Goal: Communication & Community: Answer question/provide support

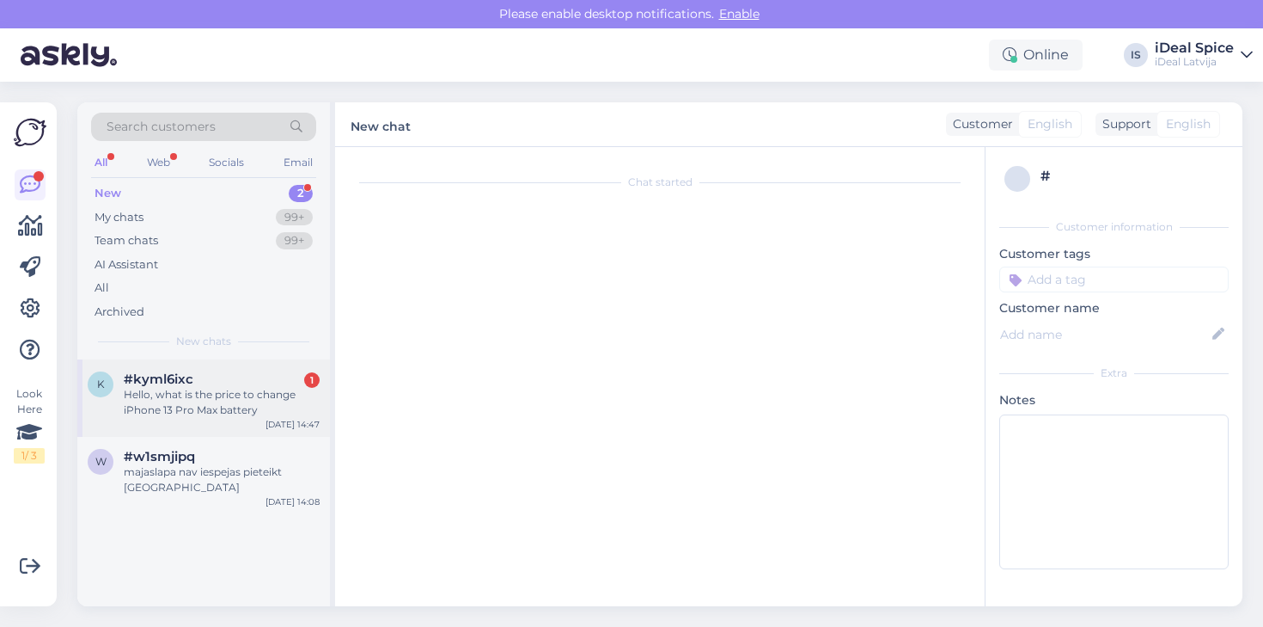
click at [187, 400] on div "Hello, what is the price to change iPhone 13 Pro Max battery" at bounding box center [222, 402] width 196 height 31
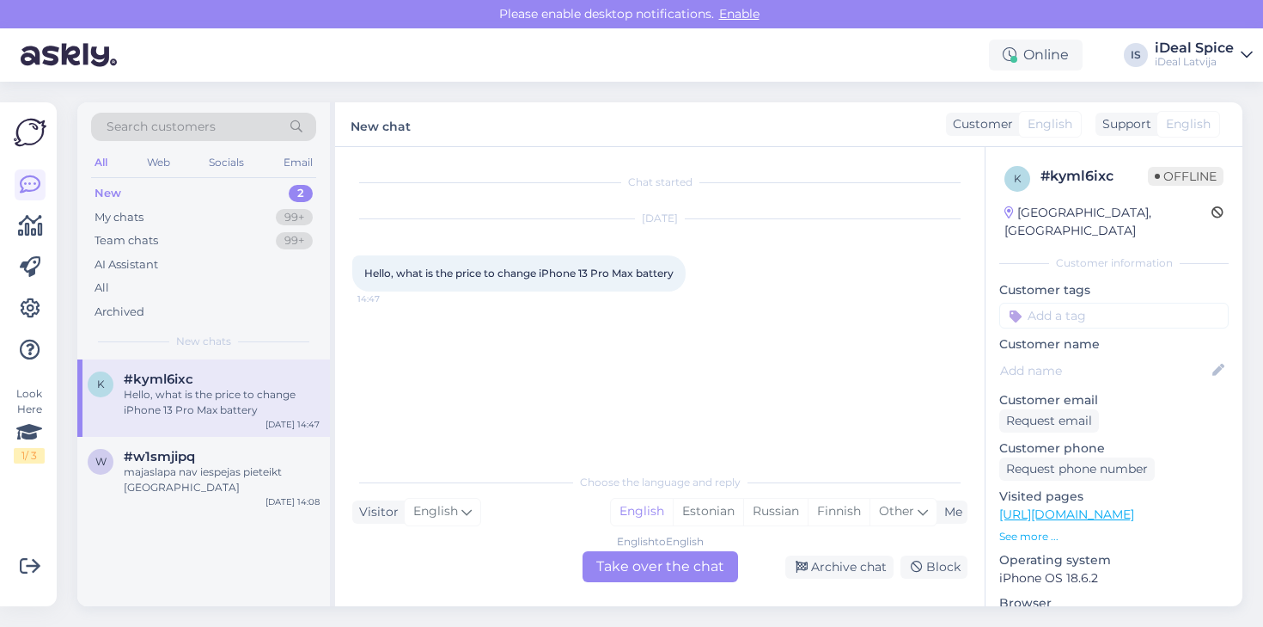
click at [624, 570] on div "English to English Take over the chat" at bounding box center [661, 566] width 156 height 31
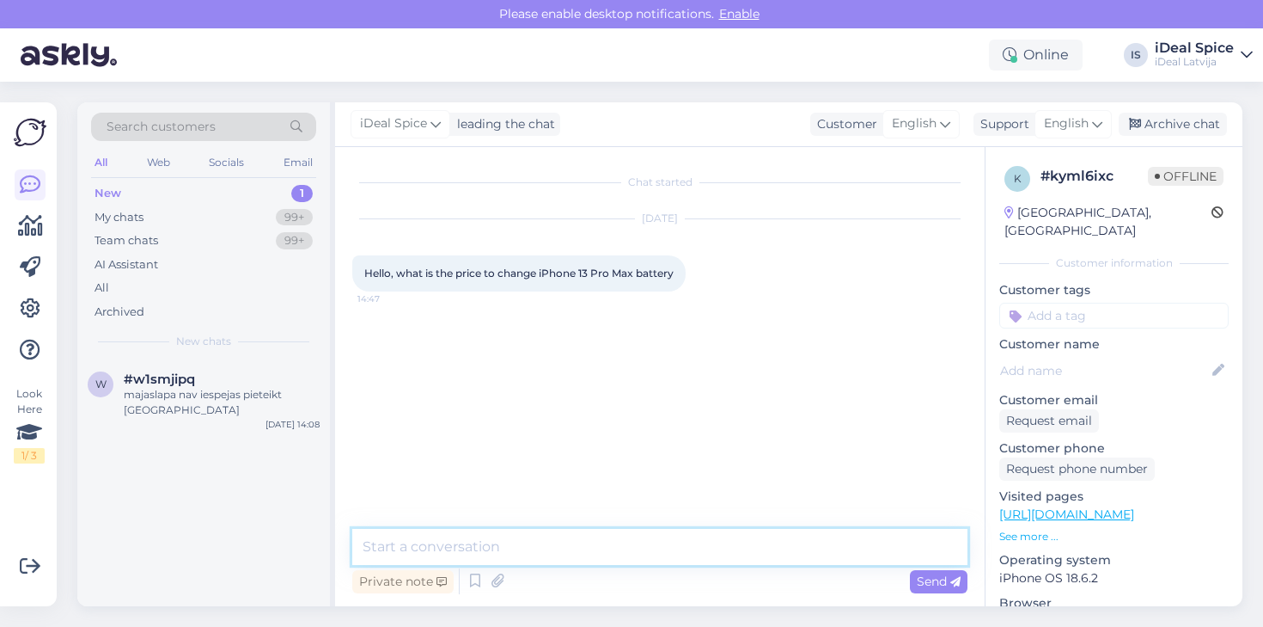
click at [596, 548] on textarea at bounding box center [659, 547] width 615 height 36
type textarea "h"
type textarea "Hello! The price is 89 Euros"
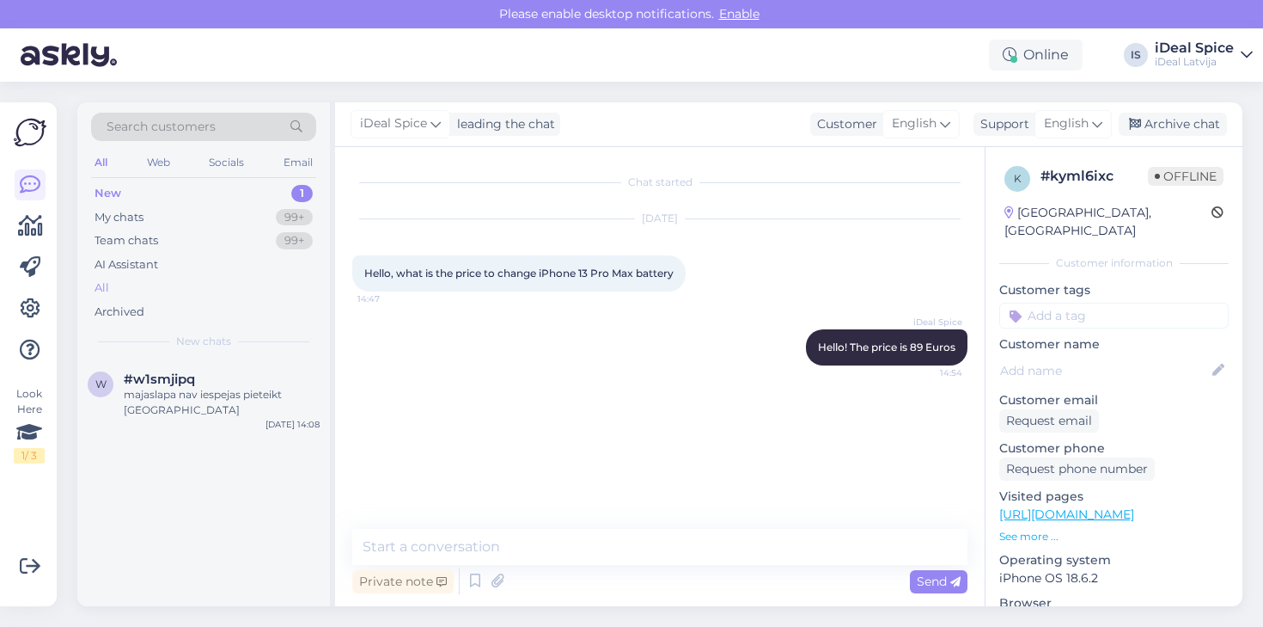
click at [156, 276] on div "All" at bounding box center [203, 288] width 225 height 24
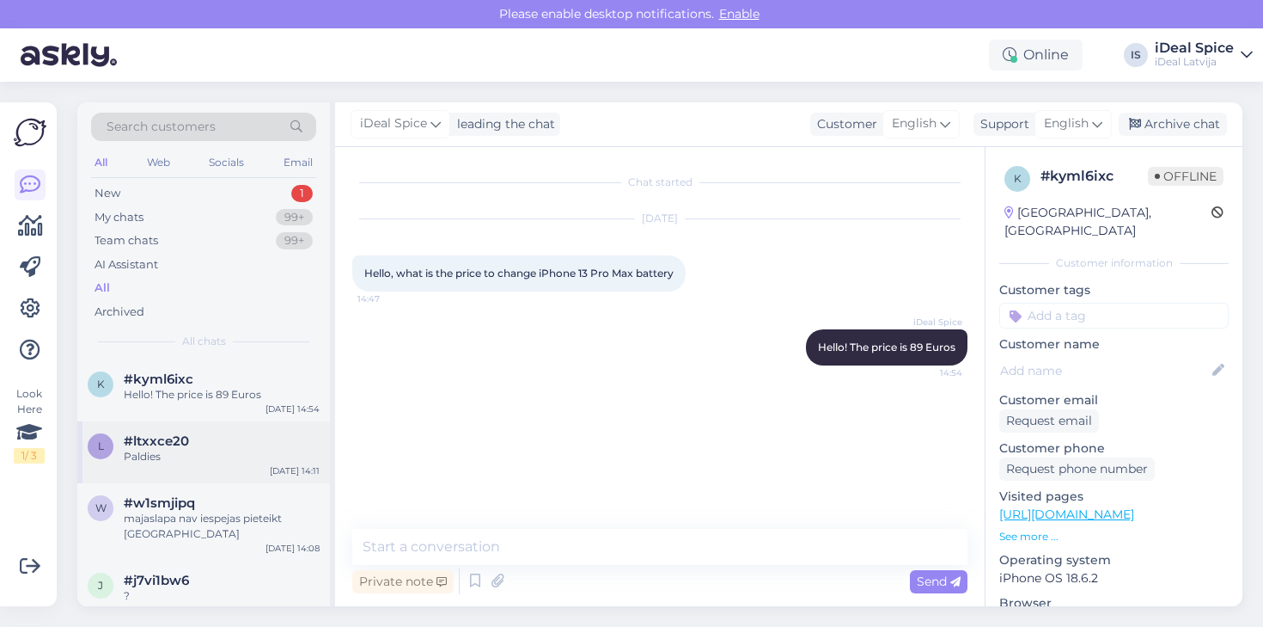
click at [188, 465] on div "l #ltxxce20 Paldies [DATE] 14:11" at bounding box center [203, 452] width 253 height 62
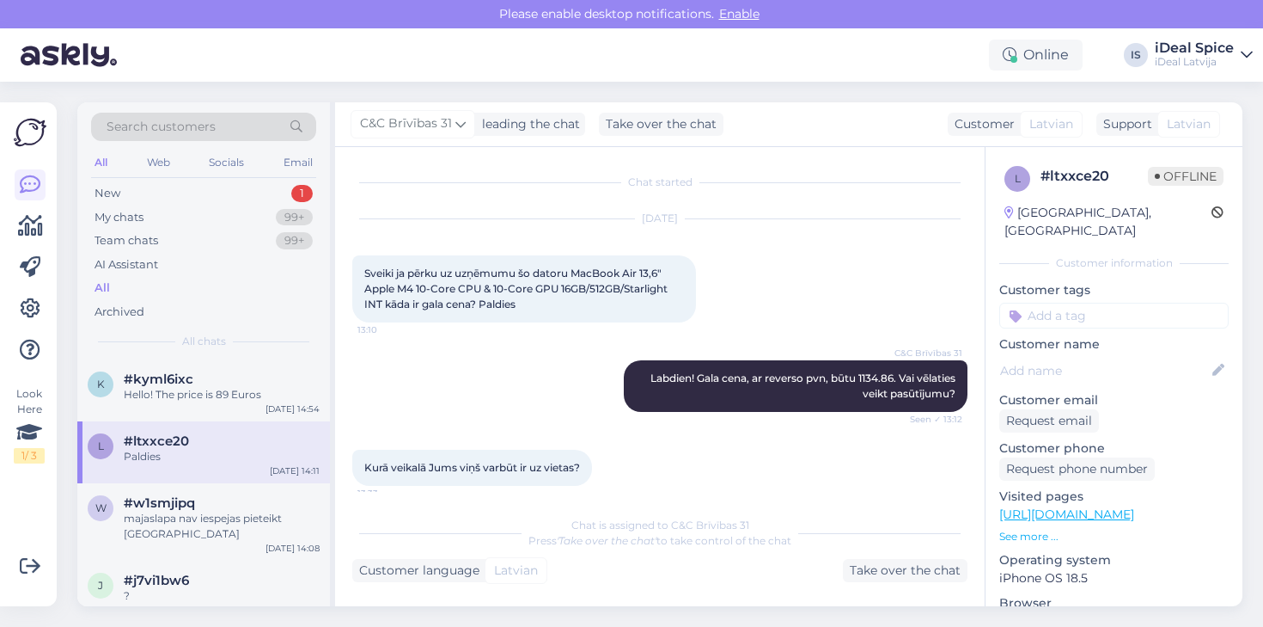
scroll to position [1039, 0]
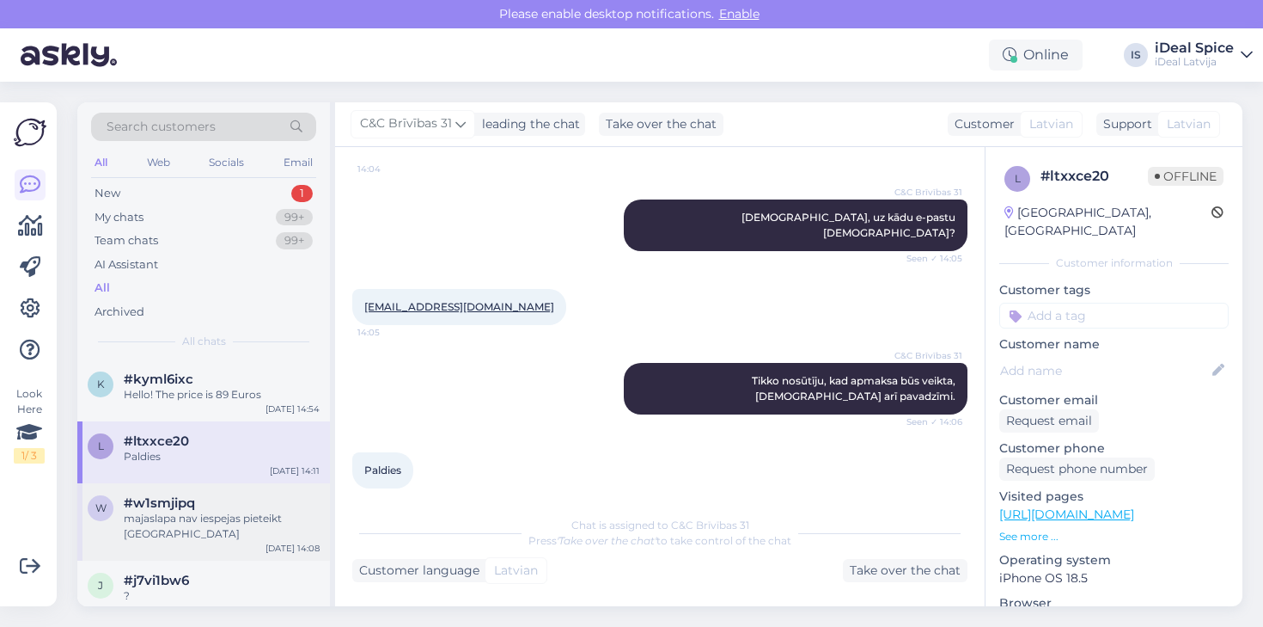
click at [170, 506] on span "#w1smjipq" at bounding box center [159, 502] width 71 height 15
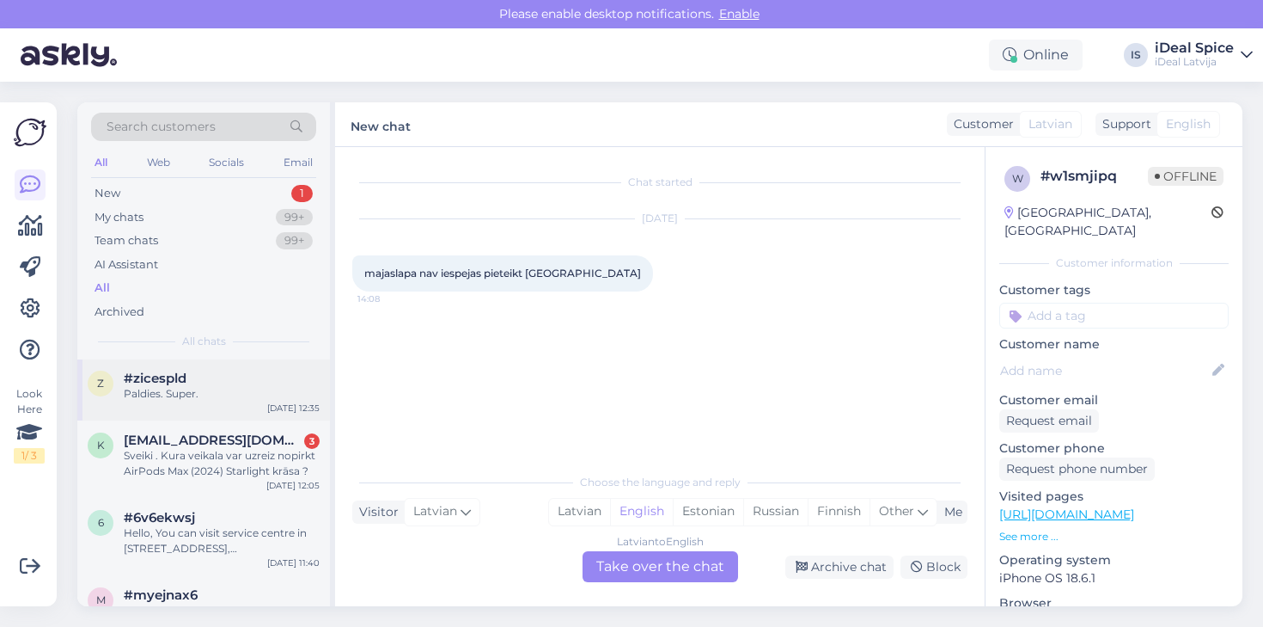
scroll to position [345, 0]
click at [246, 460] on div "Sveiki . Kura veikala var uzreiz nopirkt AirPods Max (2024) Starlight krāsa ?" at bounding box center [222, 459] width 196 height 31
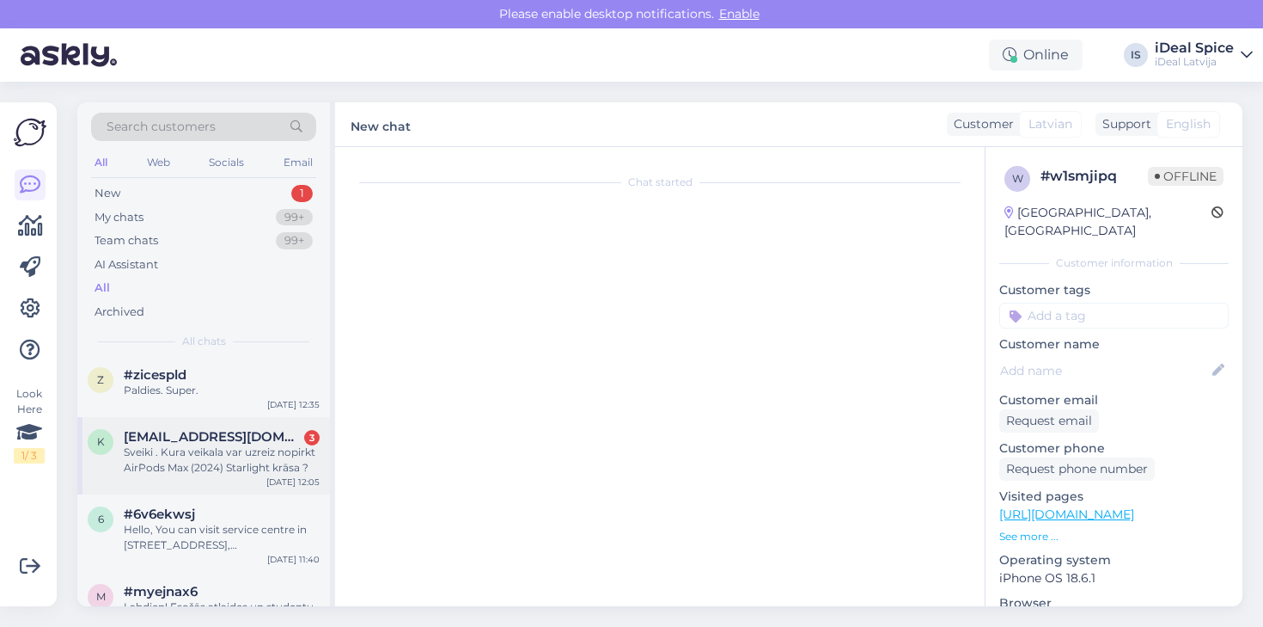
scroll to position [284, 0]
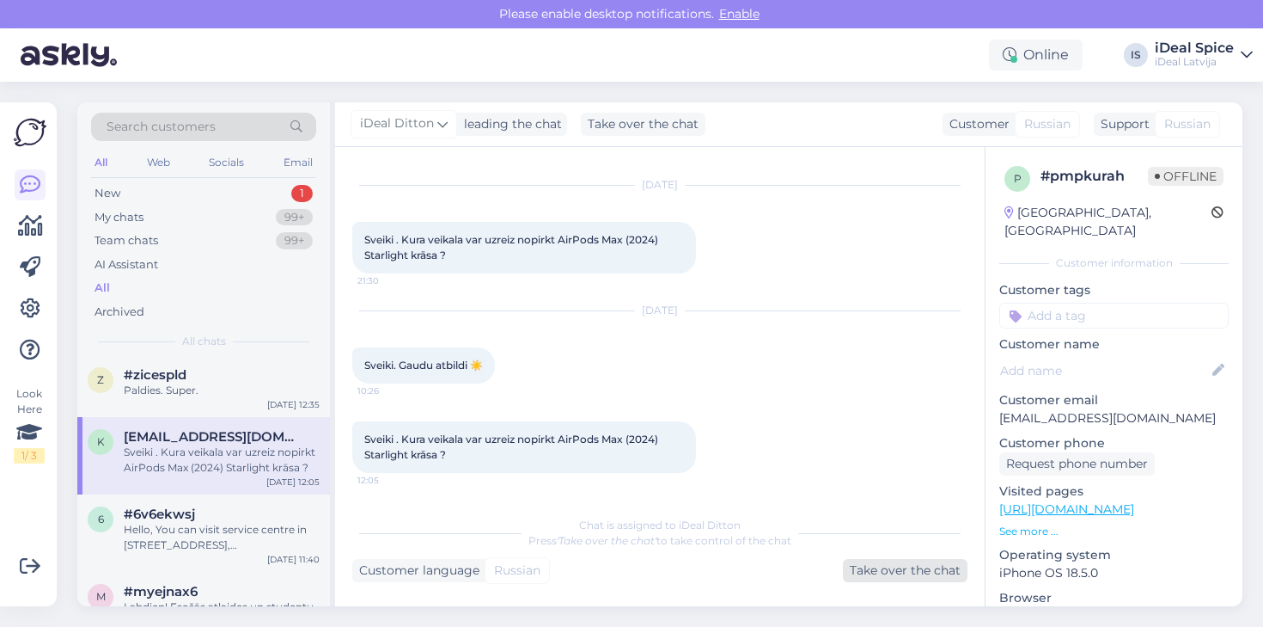
click at [883, 579] on div "Take over the chat" at bounding box center [905, 570] width 125 height 23
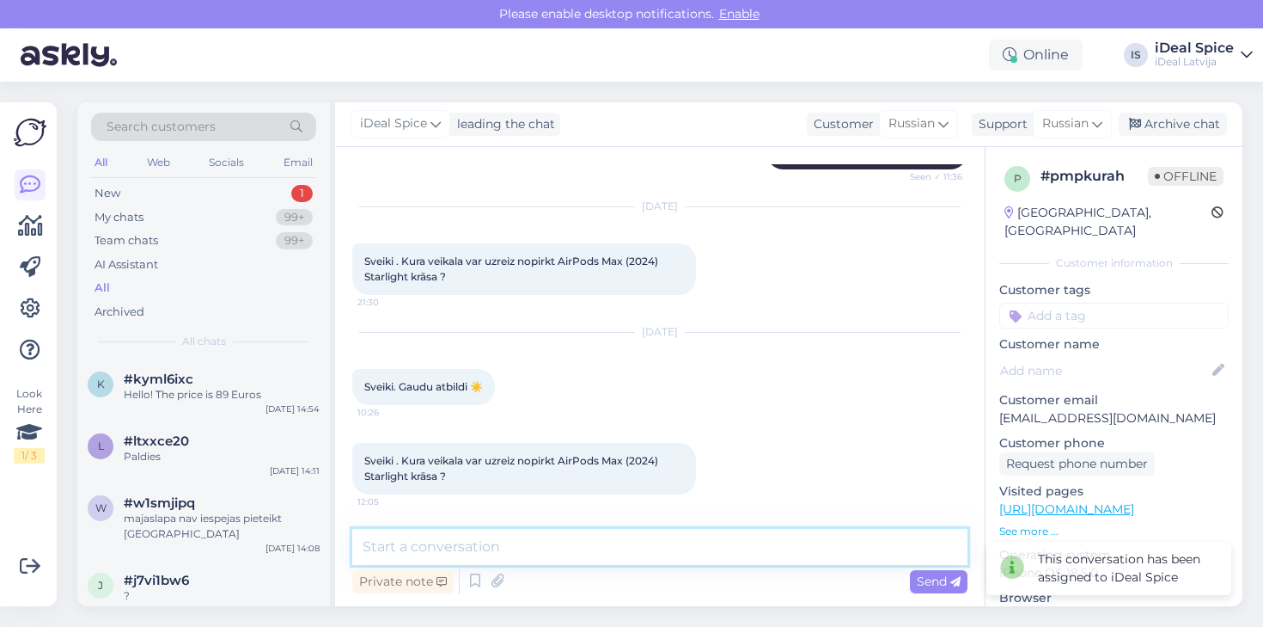
click at [711, 549] on textarea at bounding box center [659, 547] width 615 height 36
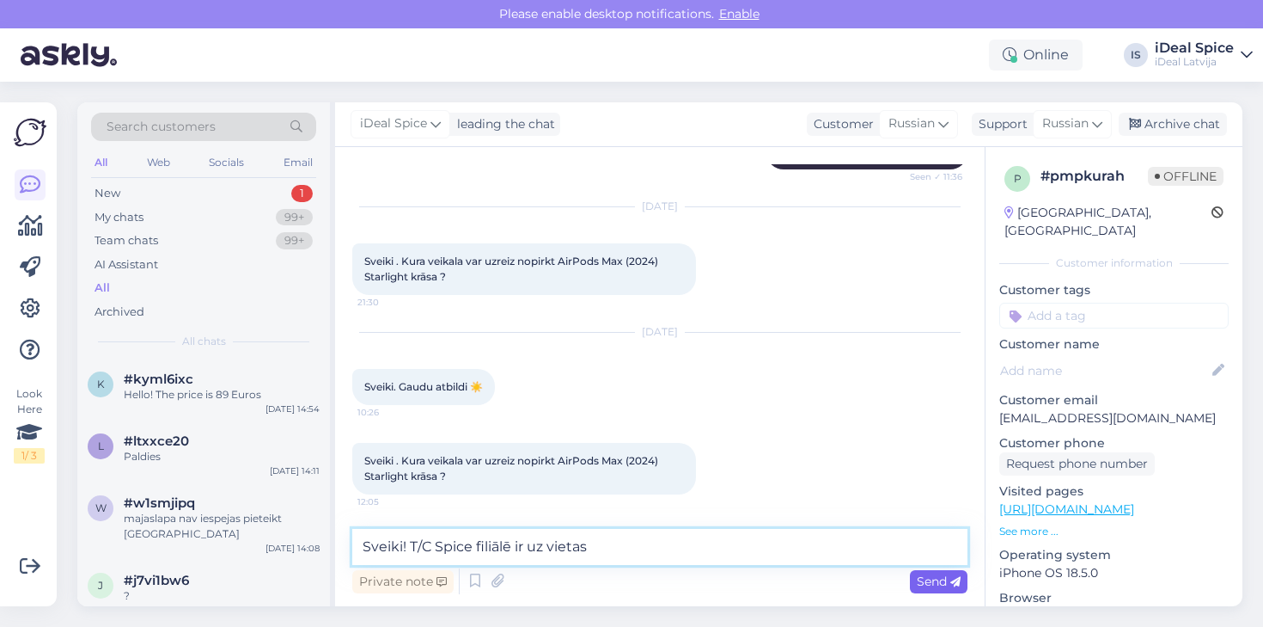
type textarea "Sveiki! T/C Spice filiālē ir uz vietas"
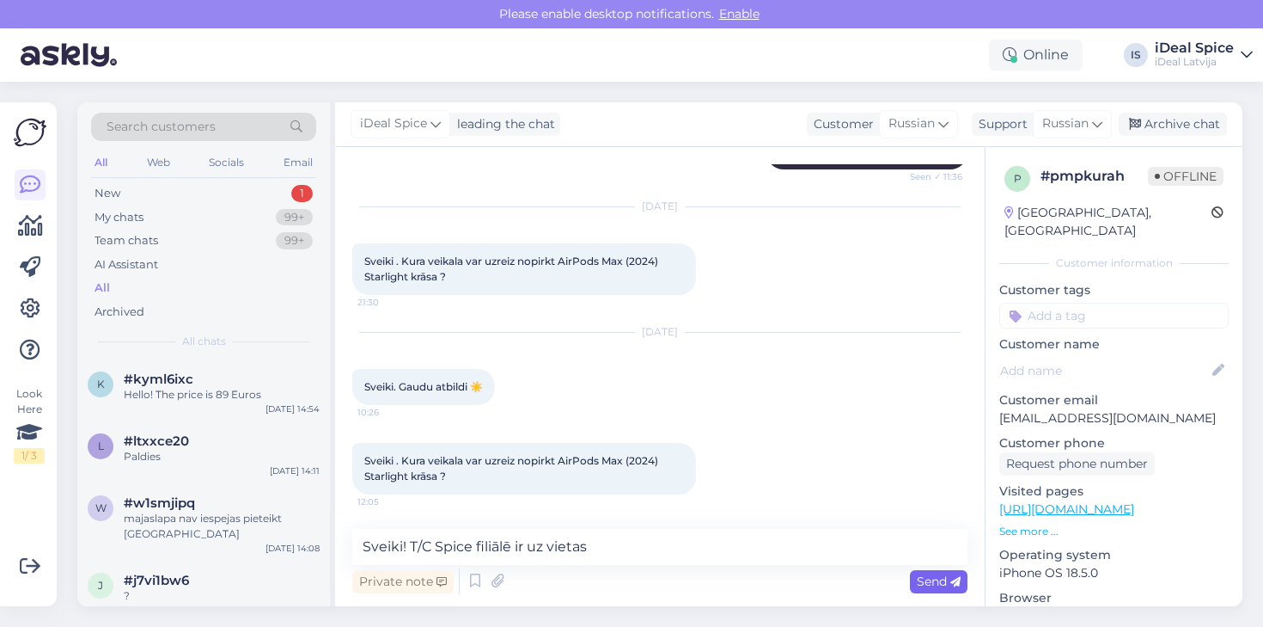
click at [939, 591] on div "Send" at bounding box center [939, 581] width 58 height 23
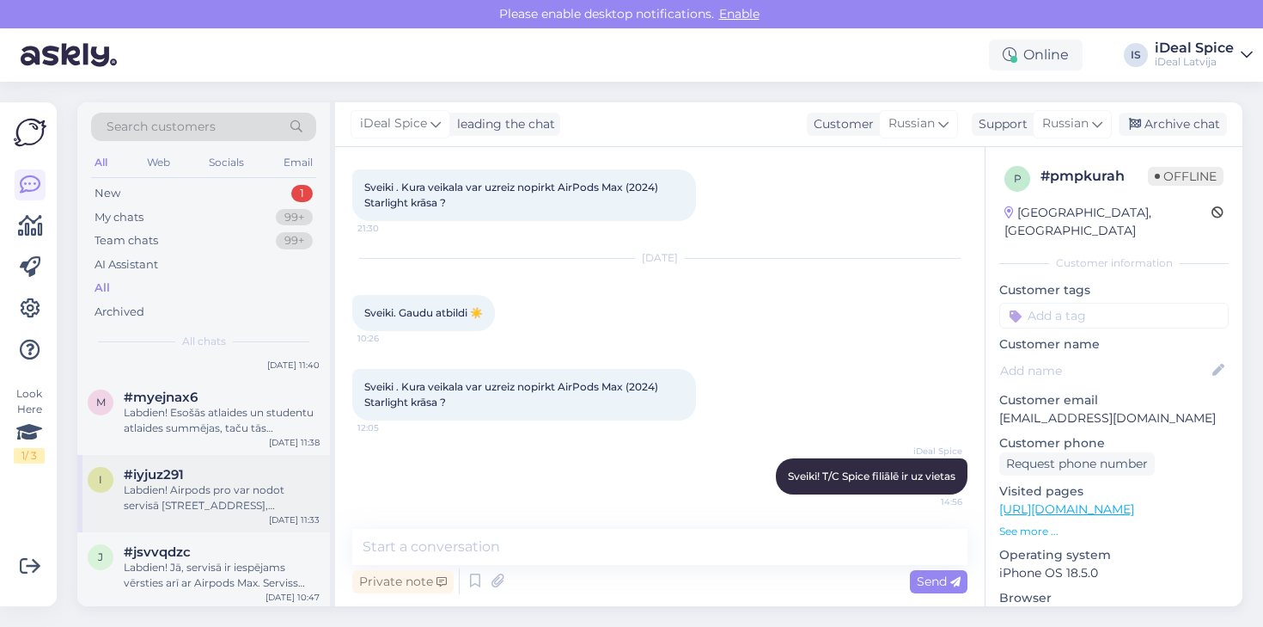
scroll to position [517, 0]
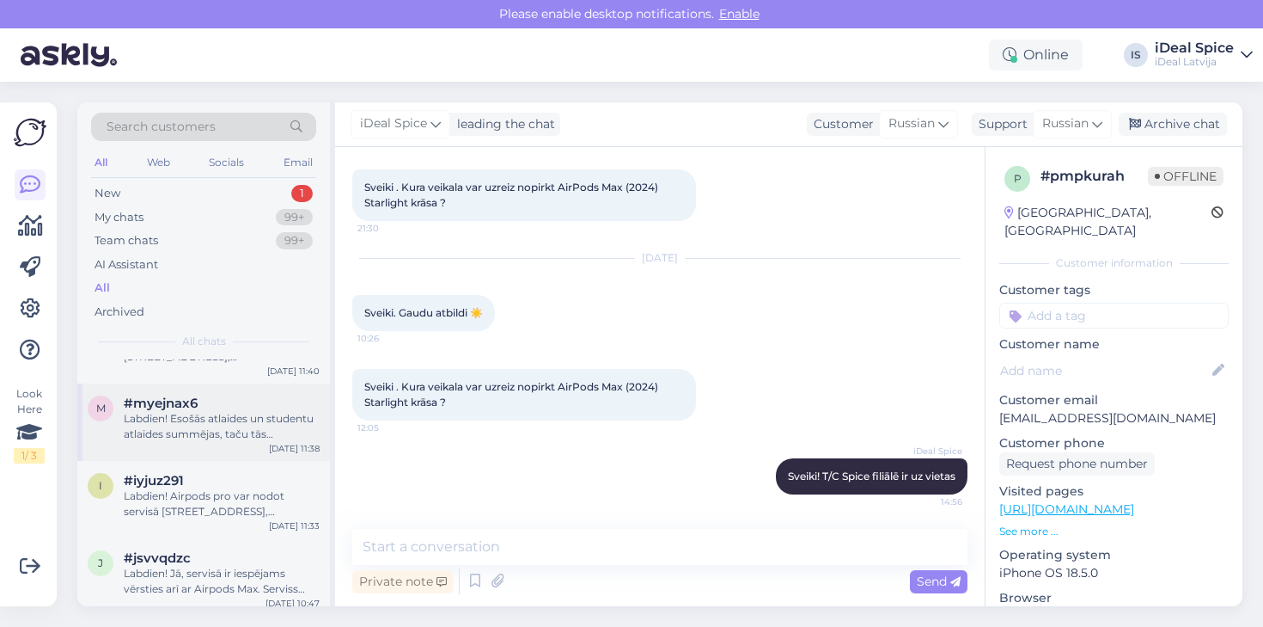
click at [218, 430] on div "Labdien! Esošās atlaides un studentu atlaides summējas, taču tās iespējams nofo…" at bounding box center [222, 426] width 196 height 31
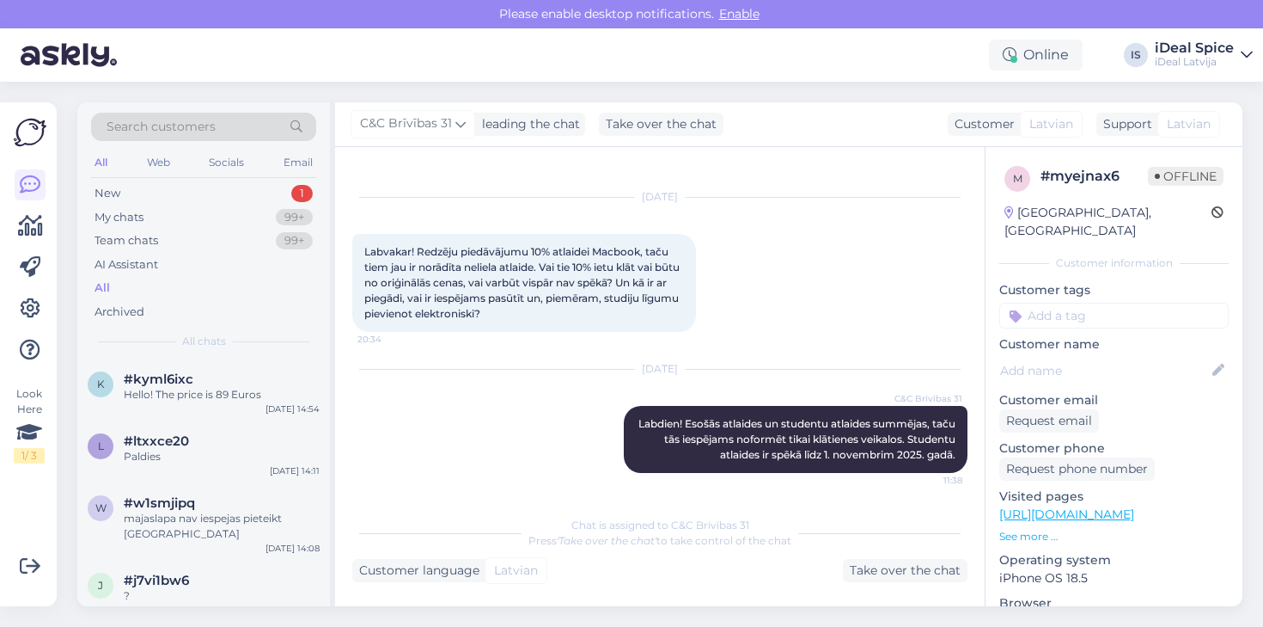
scroll to position [0, 0]
click at [213, 393] on div "Hello! The price is 89 Euros" at bounding box center [222, 394] width 196 height 15
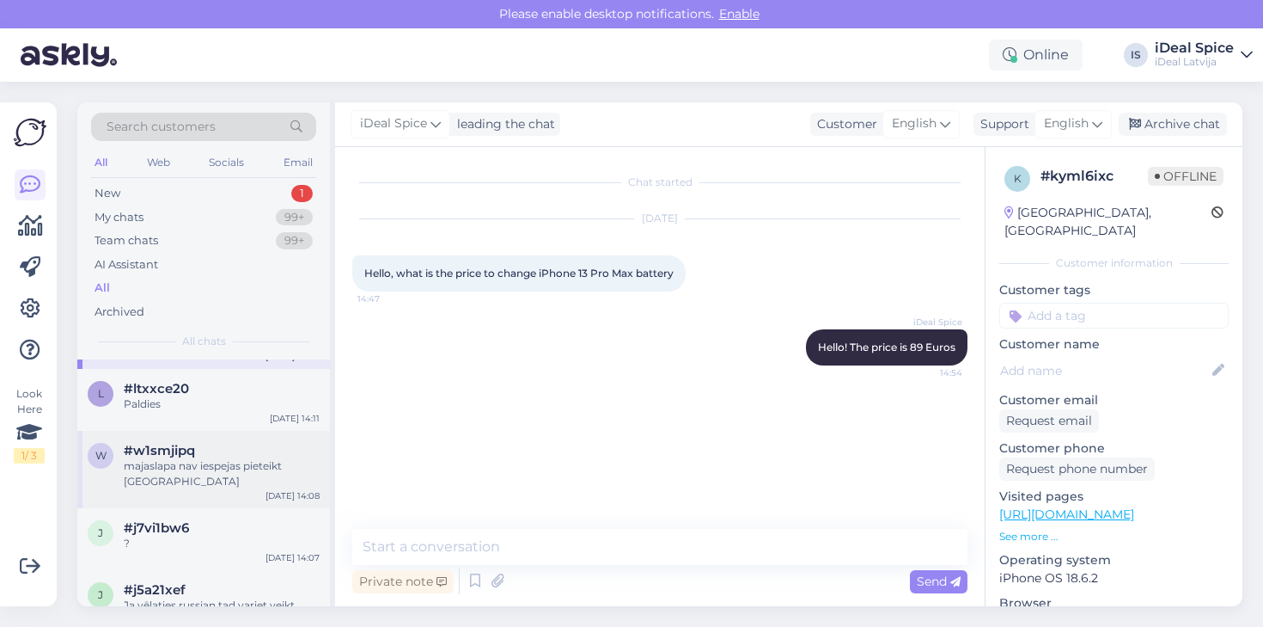
scroll to position [56, 0]
click at [188, 458] on div "majaslapa nav iespejas pieteikt [GEOGRAPHIC_DATA]" at bounding box center [222, 470] width 196 height 31
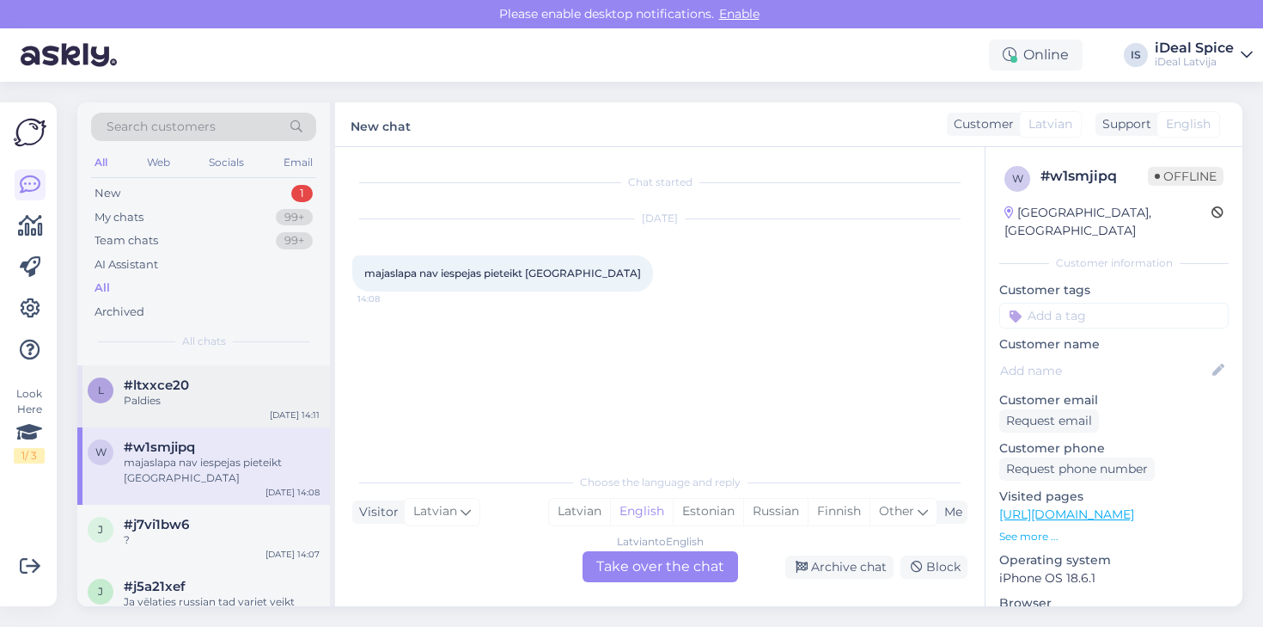
click at [184, 397] on div "Paldies" at bounding box center [222, 400] width 196 height 15
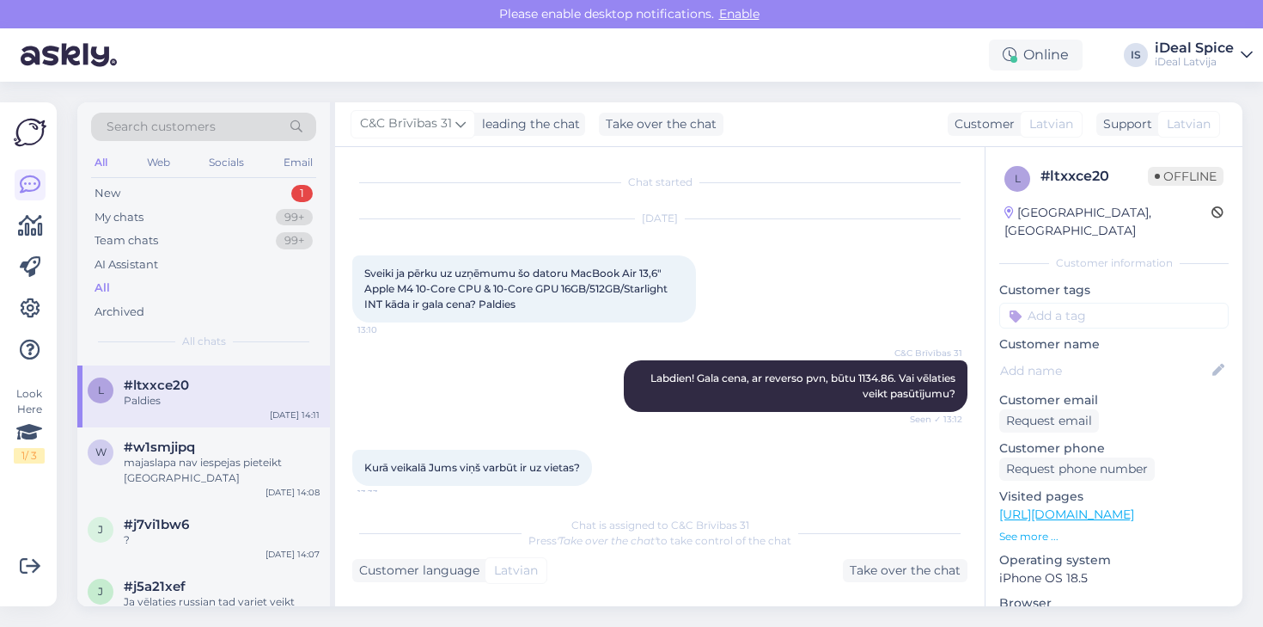
scroll to position [1039, 0]
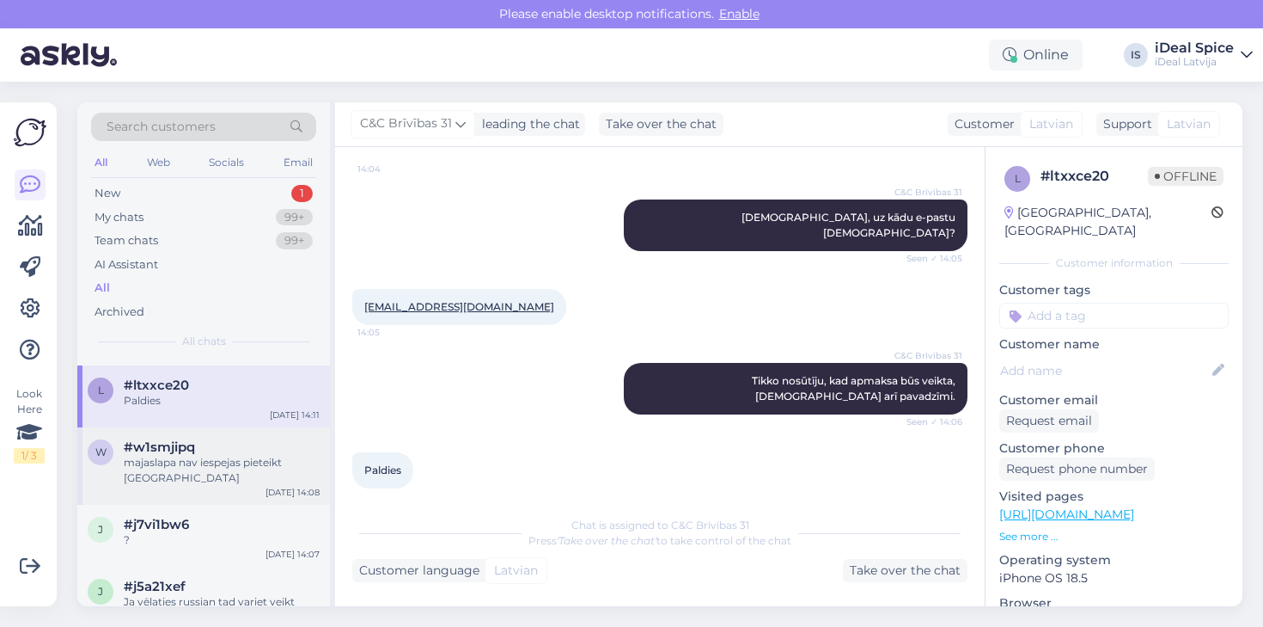
click at [167, 450] on span "#w1smjipq" at bounding box center [159, 446] width 71 height 15
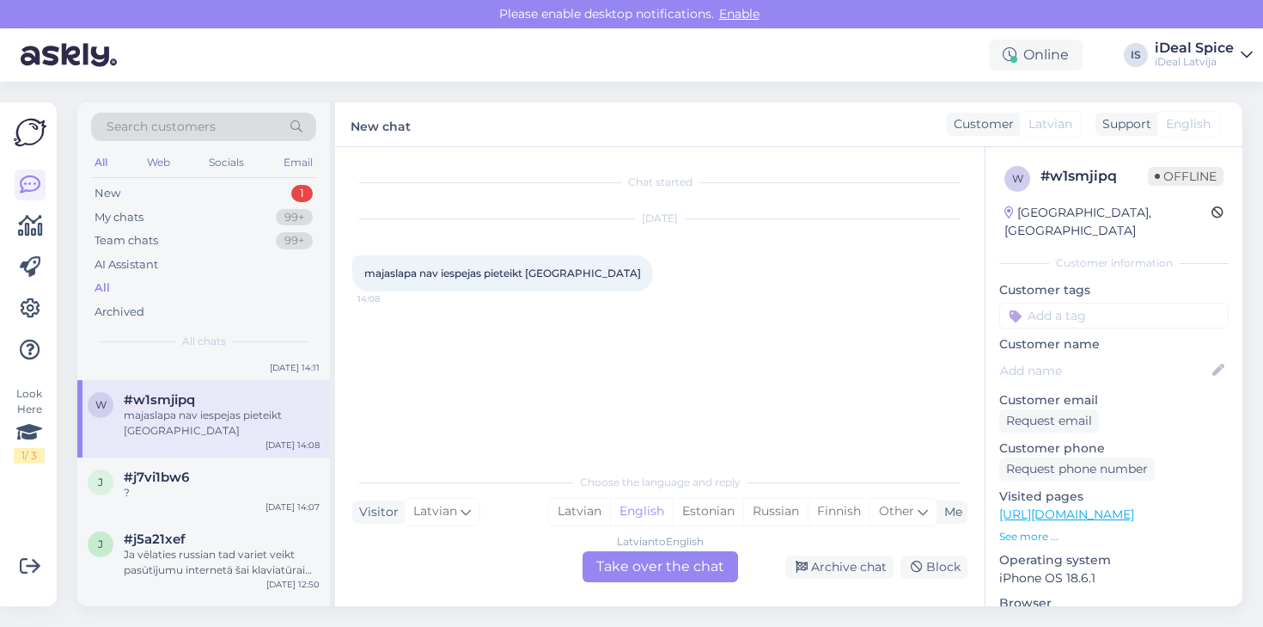
scroll to position [111, 0]
click at [167, 469] on span "#j7vi1bw6" at bounding box center [156, 469] width 65 height 15
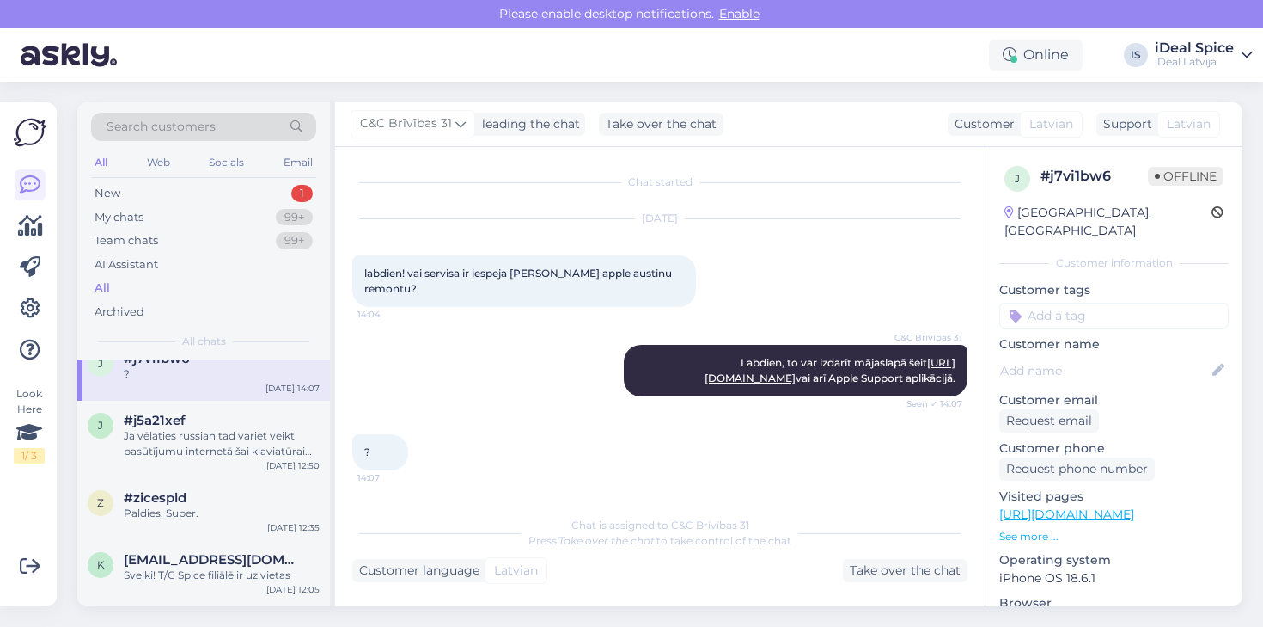
scroll to position [221, 0]
click at [174, 430] on div "Ja vēlaties russian tad variet veikt pasūtījumu internetā šai klaviatūrai [URL]…" at bounding box center [222, 444] width 196 height 31
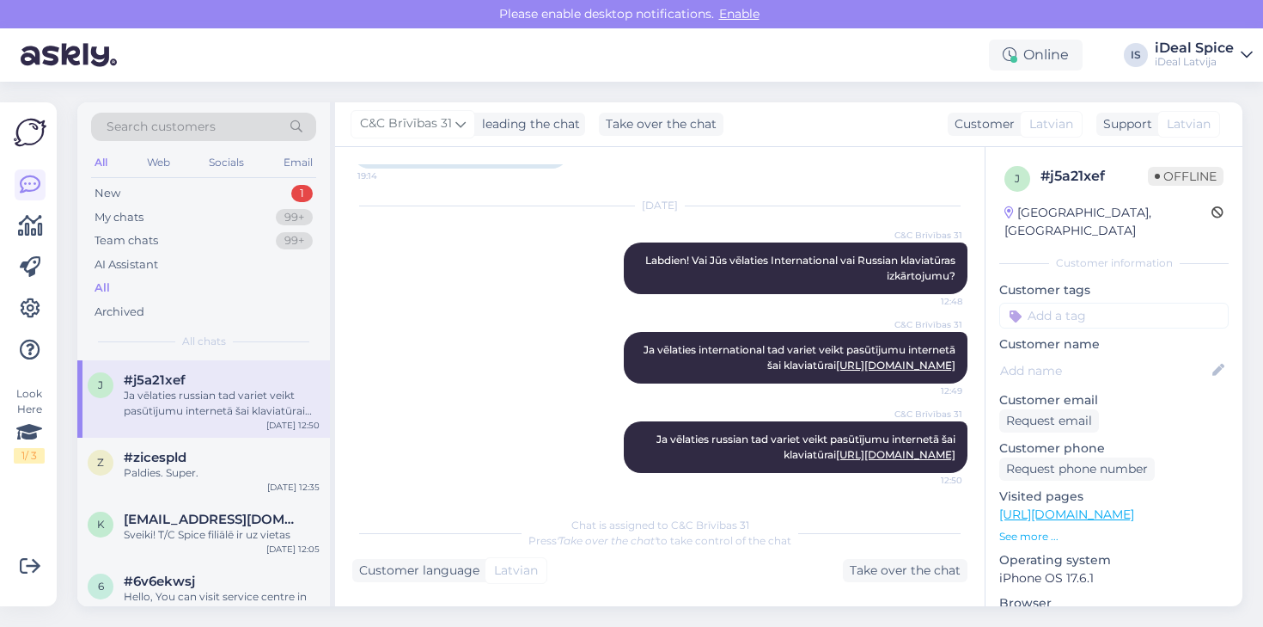
scroll to position [271, 0]
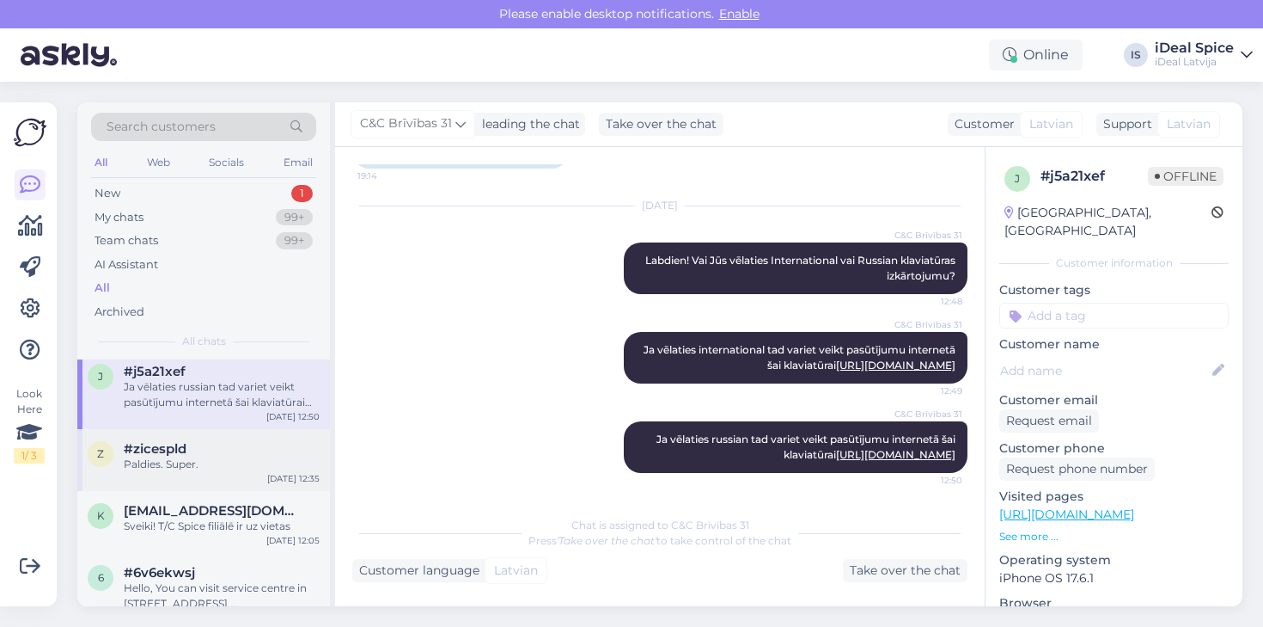
click at [185, 447] on span "#zicespld" at bounding box center [155, 448] width 63 height 15
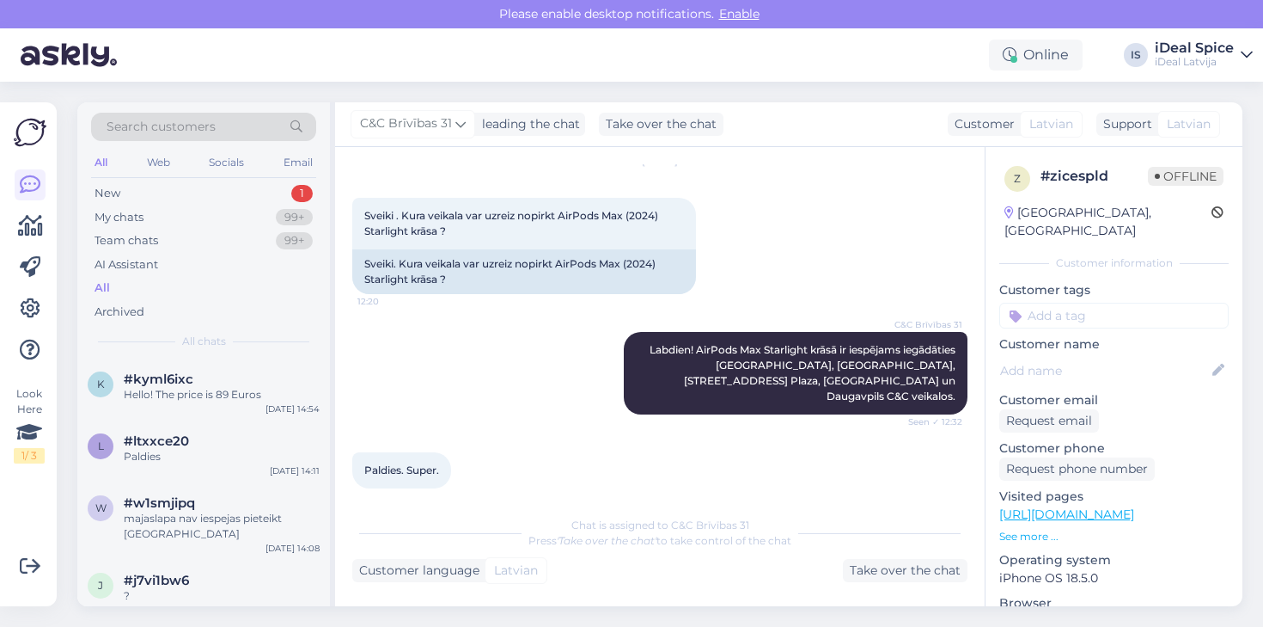
scroll to position [0, 0]
click at [196, 180] on div "Search customers All Web Socials Email New 1 My chats 99+ Team chats 99+ AI Ass…" at bounding box center [203, 230] width 253 height 257
click at [185, 192] on div "New 1" at bounding box center [203, 193] width 225 height 24
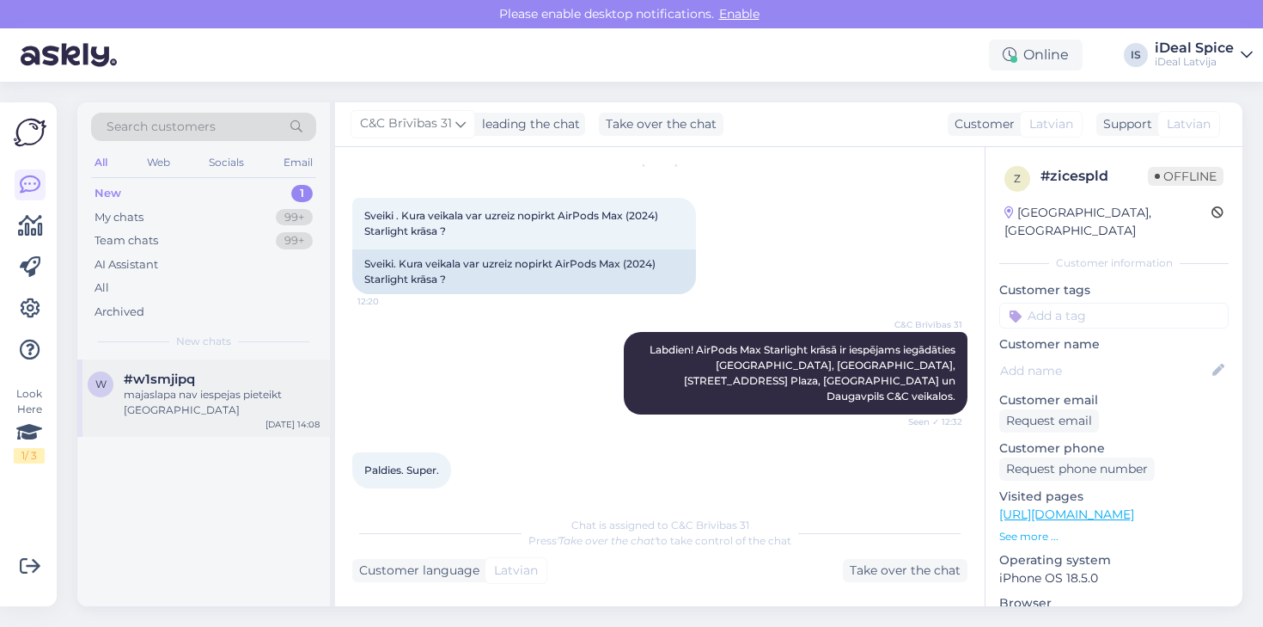
click at [233, 388] on div "majaslapa nav iespejas pieteikt [GEOGRAPHIC_DATA]" at bounding box center [222, 402] width 196 height 31
